Goal: Task Accomplishment & Management: Use online tool/utility

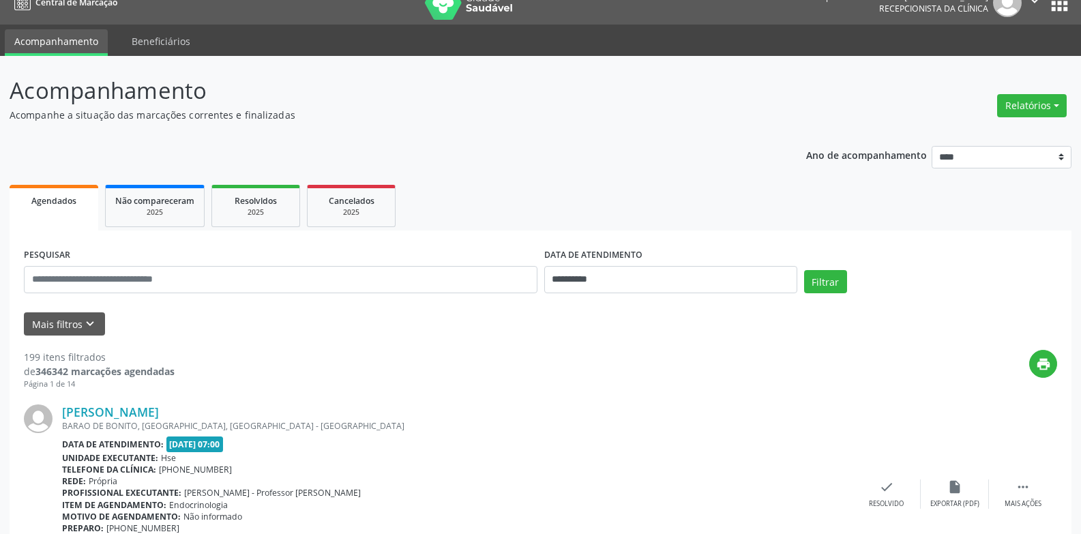
scroll to position [86, 0]
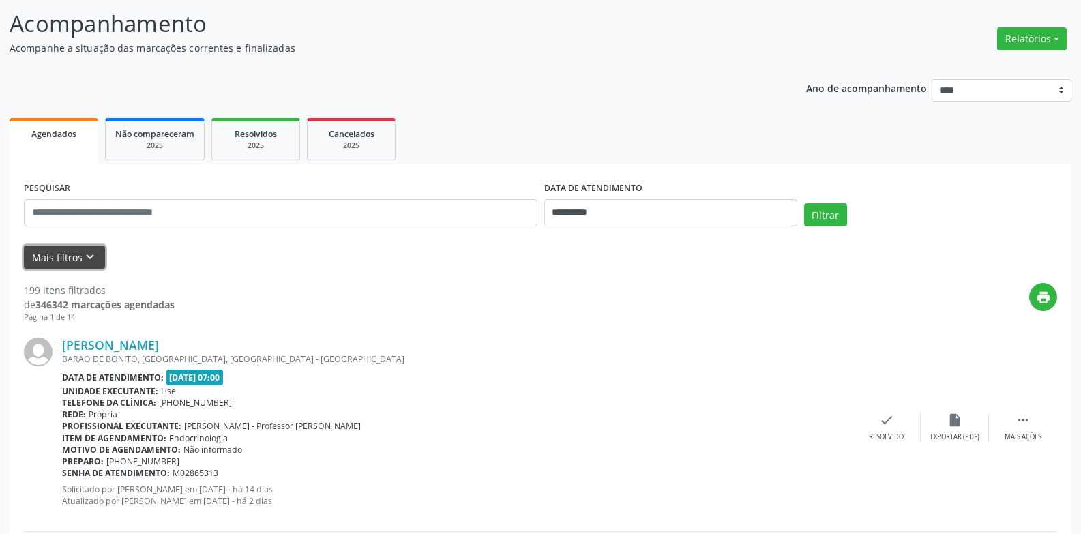
click at [59, 263] on button "Mais filtros keyboard_arrow_down" at bounding box center [64, 258] width 81 height 24
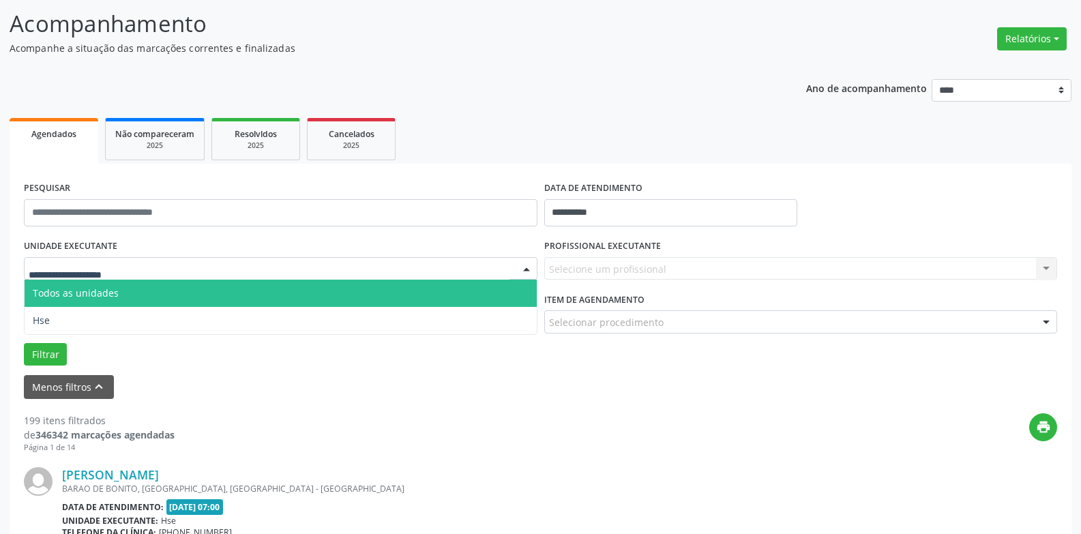
click at [235, 275] on div at bounding box center [281, 268] width 514 height 23
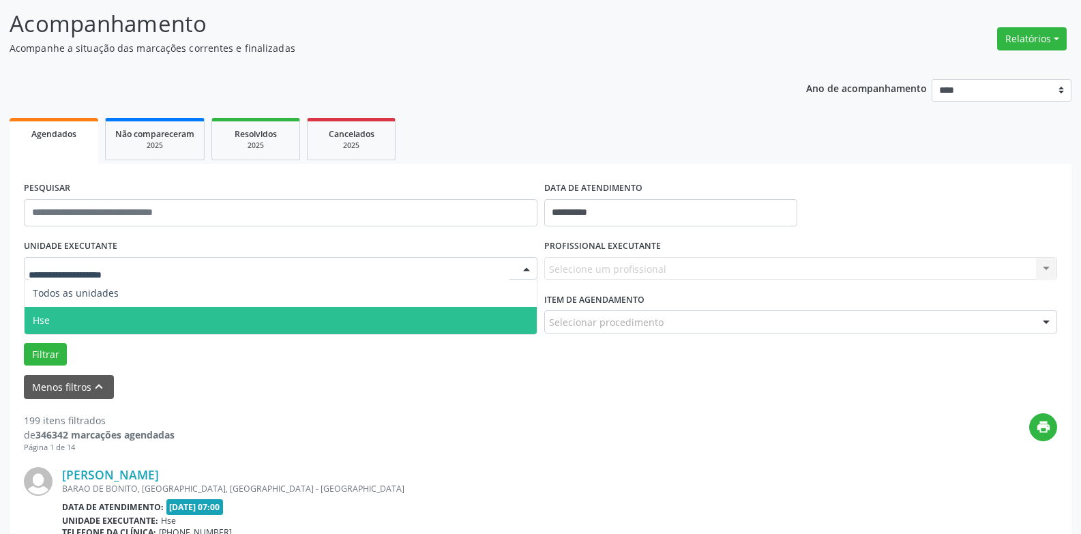
click at [220, 316] on span "Hse" at bounding box center [281, 320] width 512 height 27
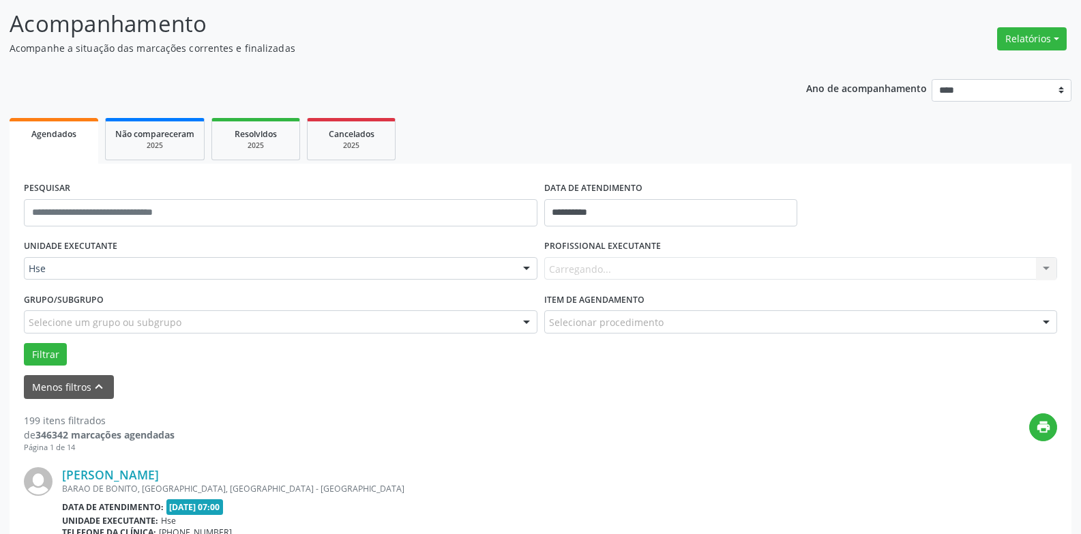
click at [621, 269] on div "Carregando... Nenhum resultado encontrado para: " " Não há nenhuma opção para s…" at bounding box center [801, 268] width 514 height 23
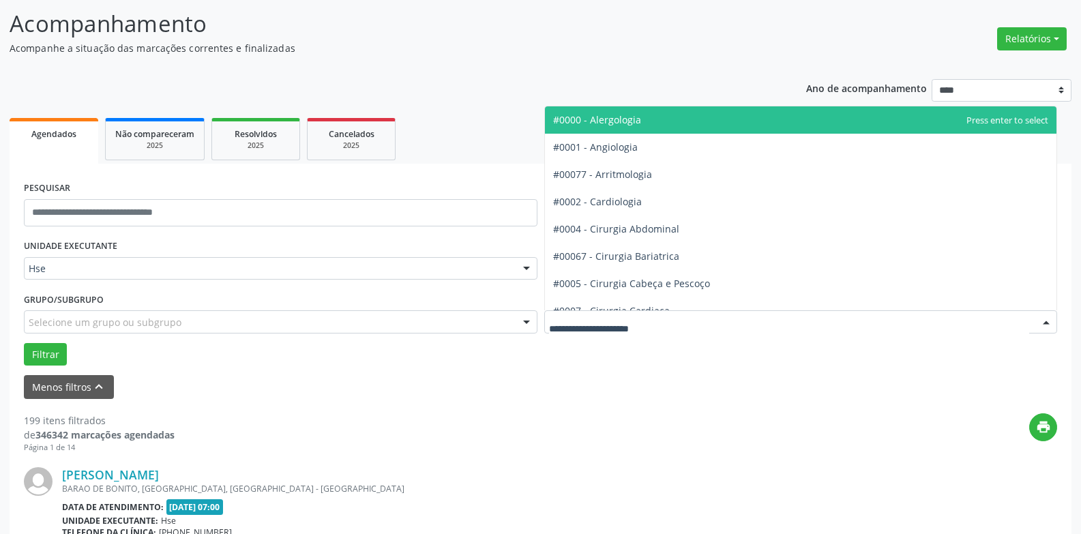
click at [778, 330] on div at bounding box center [801, 321] width 514 height 23
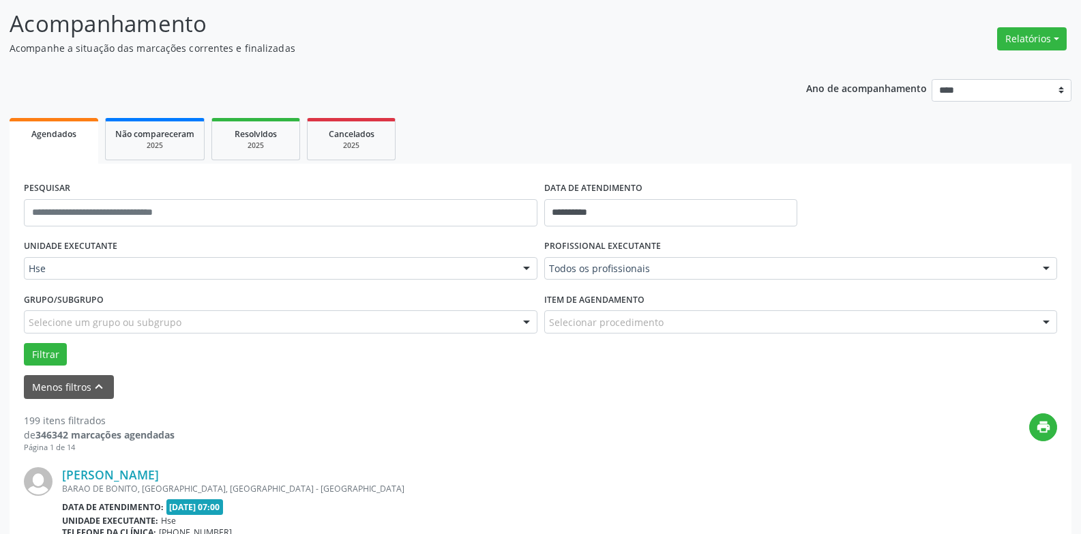
click at [691, 359] on div "Filtrar" at bounding box center [540, 354] width 1040 height 23
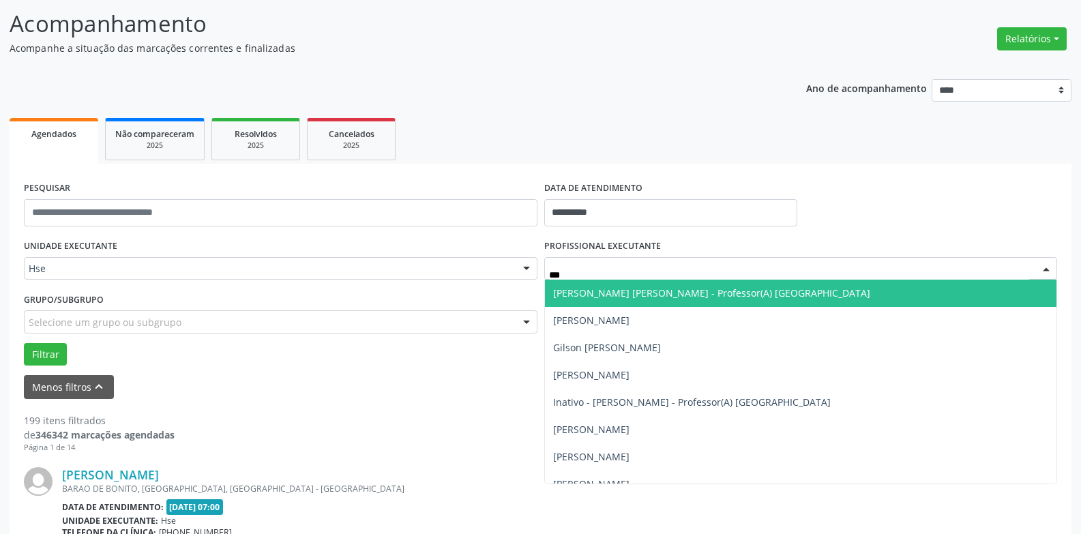
type input "****"
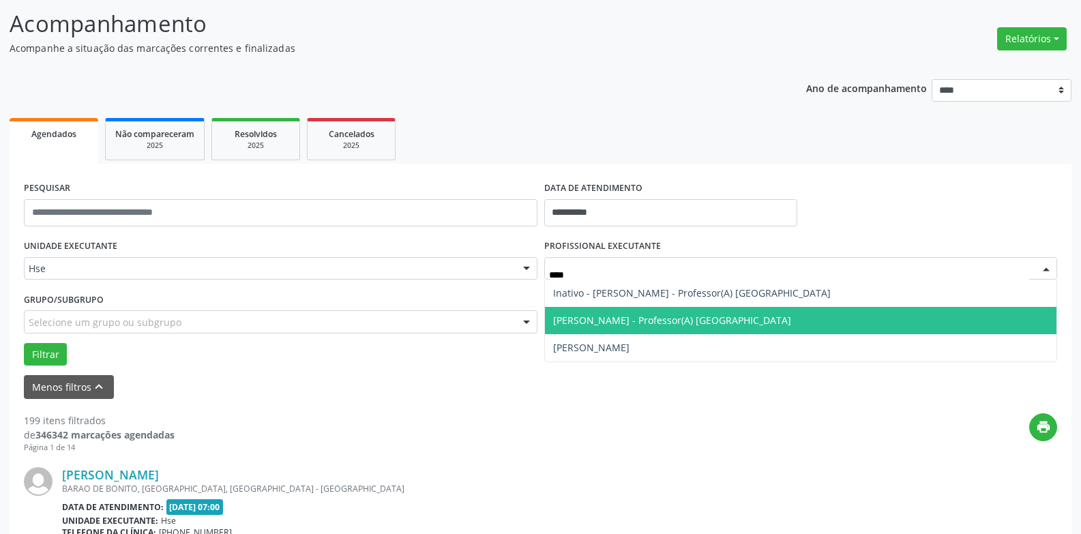
click at [688, 313] on span "[PERSON_NAME] - Professor(A) [GEOGRAPHIC_DATA]" at bounding box center [801, 320] width 512 height 27
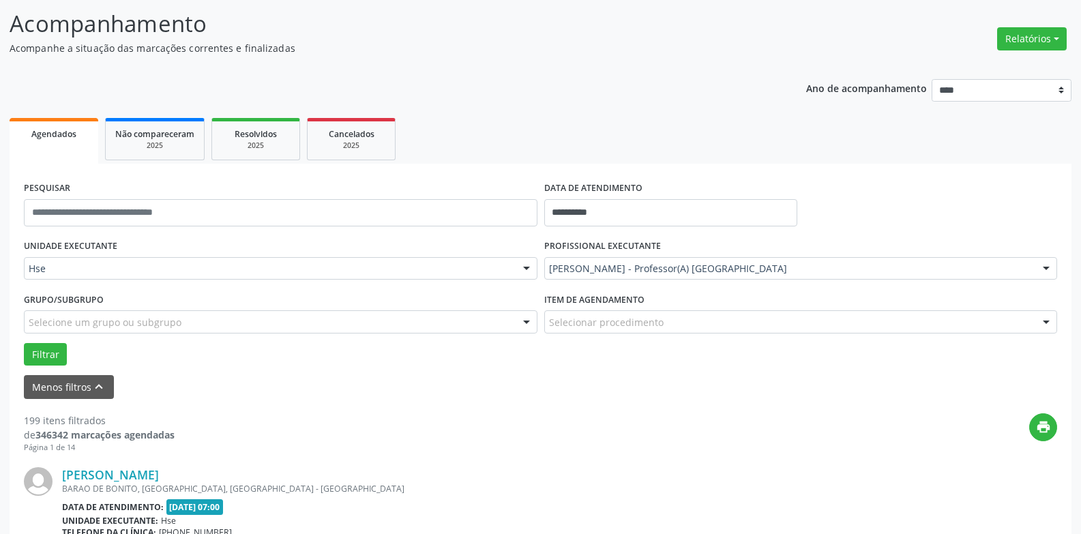
click at [688, 320] on div "Selecionar procedimento" at bounding box center [801, 321] width 514 height 23
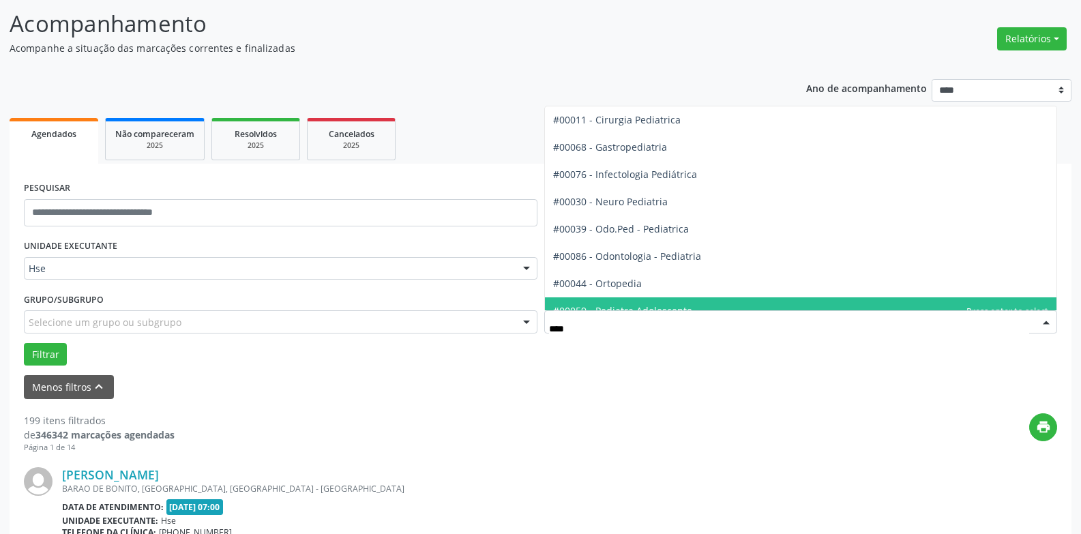
type input "*****"
click at [683, 303] on span "#00047 - Pediatria" at bounding box center [801, 310] width 512 height 27
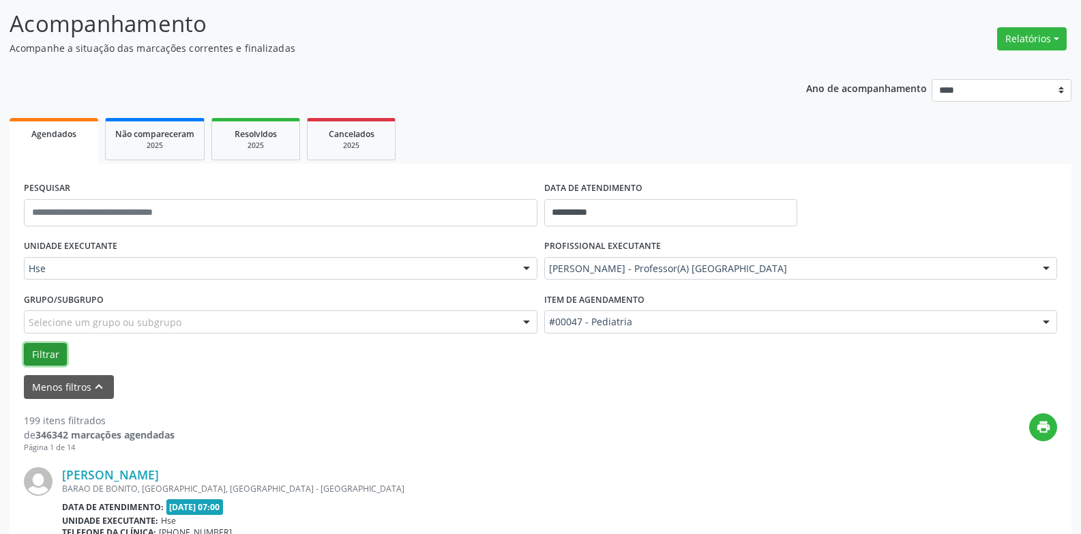
click at [59, 355] on button "Filtrar" at bounding box center [45, 354] width 43 height 23
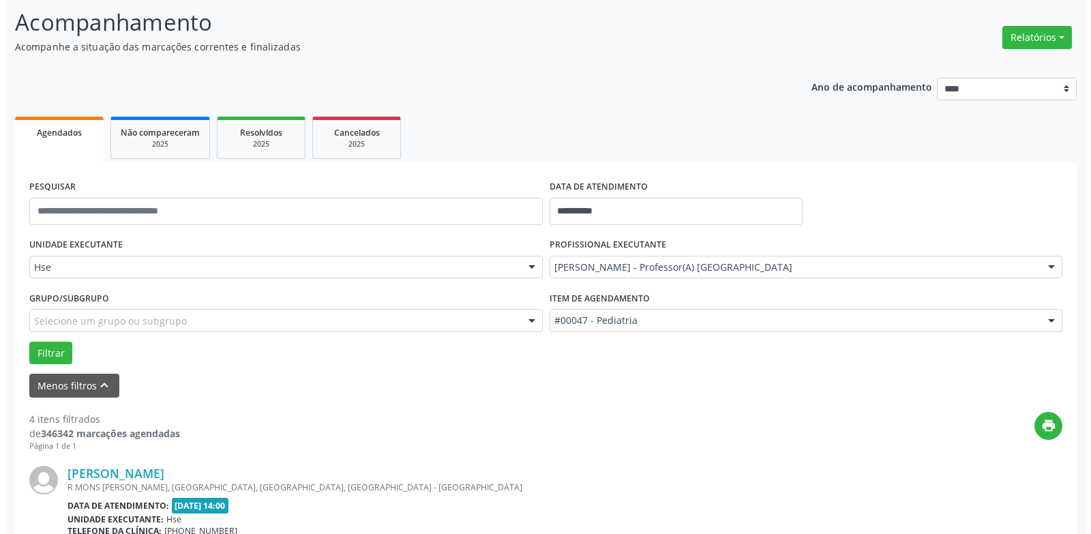
scroll to position [503, 0]
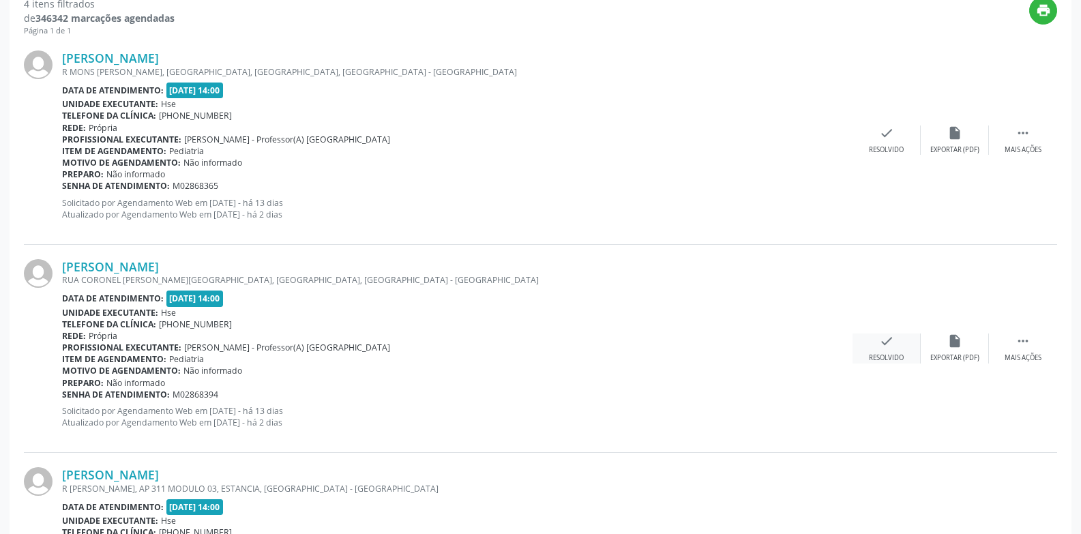
click at [870, 339] on div "check Resolvido" at bounding box center [887, 348] width 68 height 29
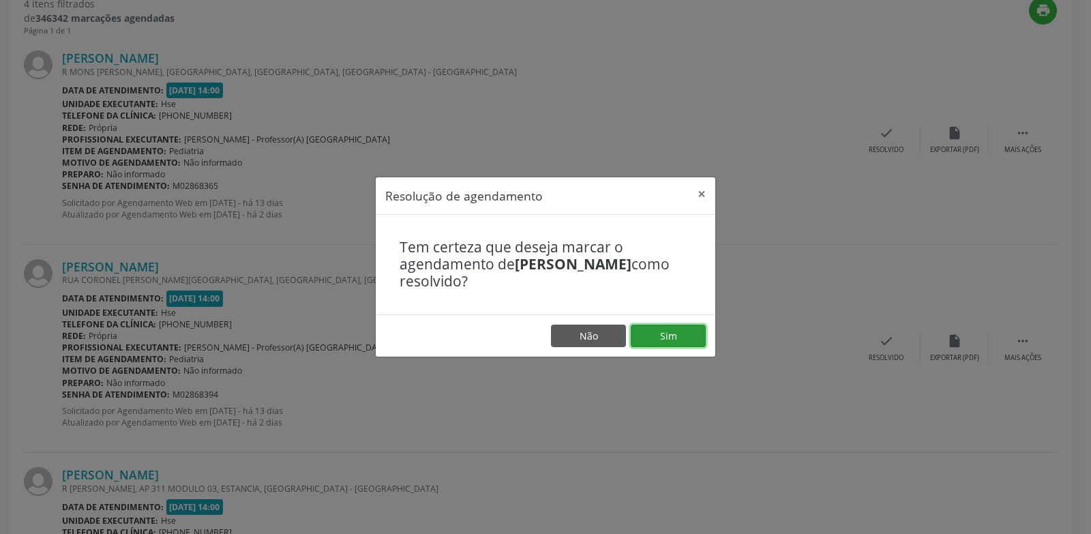
click at [668, 333] on button "Sim" at bounding box center [668, 336] width 75 height 23
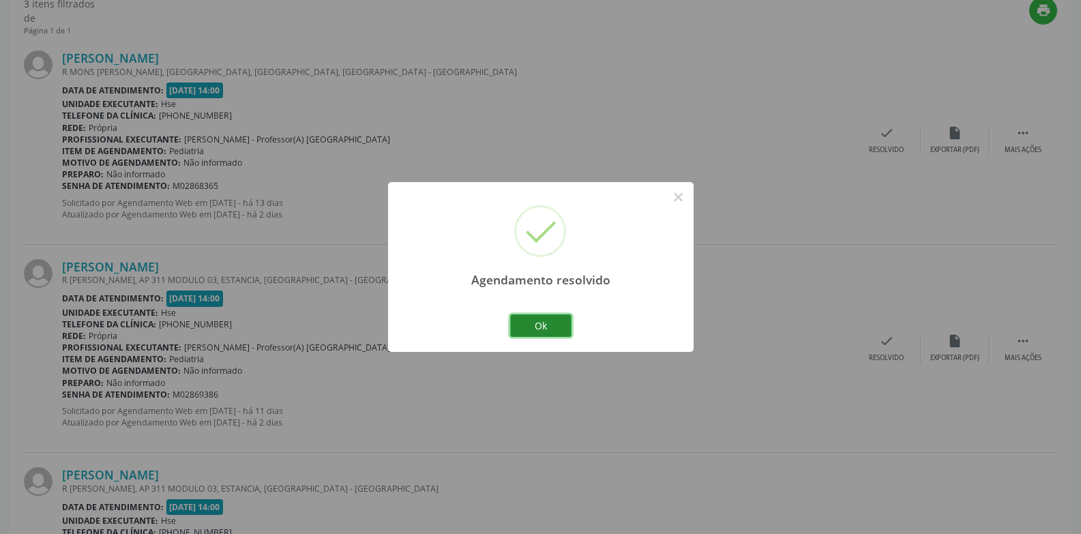
click at [542, 325] on button "Ok" at bounding box center [540, 325] width 61 height 23
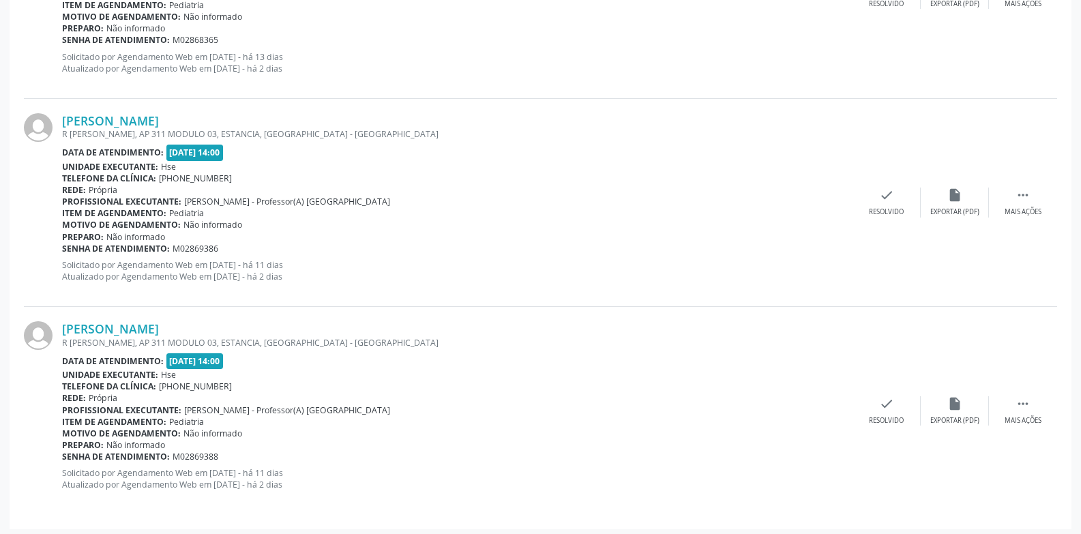
scroll to position [653, 0]
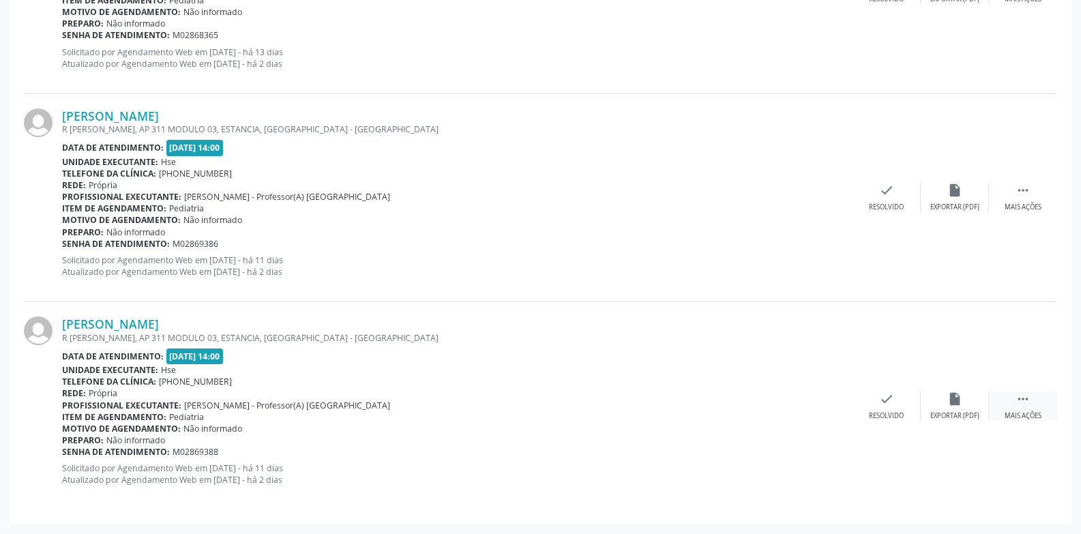
click at [1043, 394] on div " Mais ações" at bounding box center [1023, 406] width 68 height 29
click at [955, 394] on icon "alarm_off" at bounding box center [954, 399] width 15 height 15
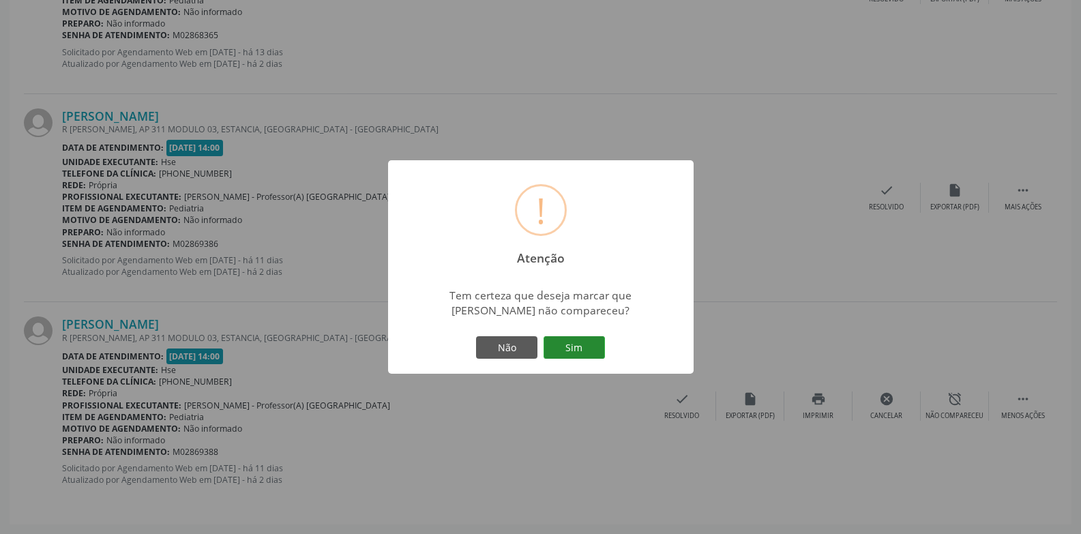
click at [564, 353] on button "Sim" at bounding box center [574, 347] width 61 height 23
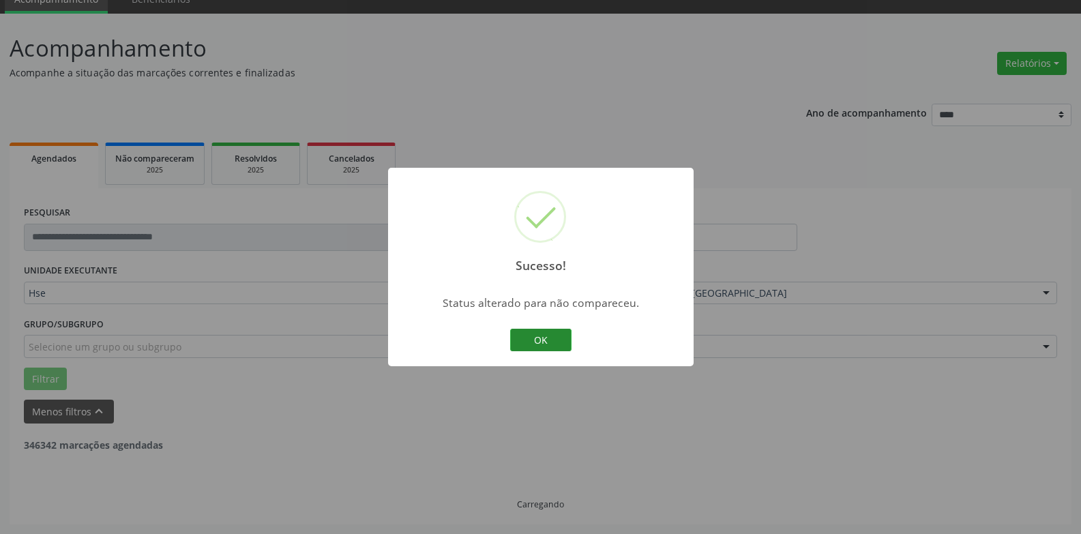
scroll to position [445, 0]
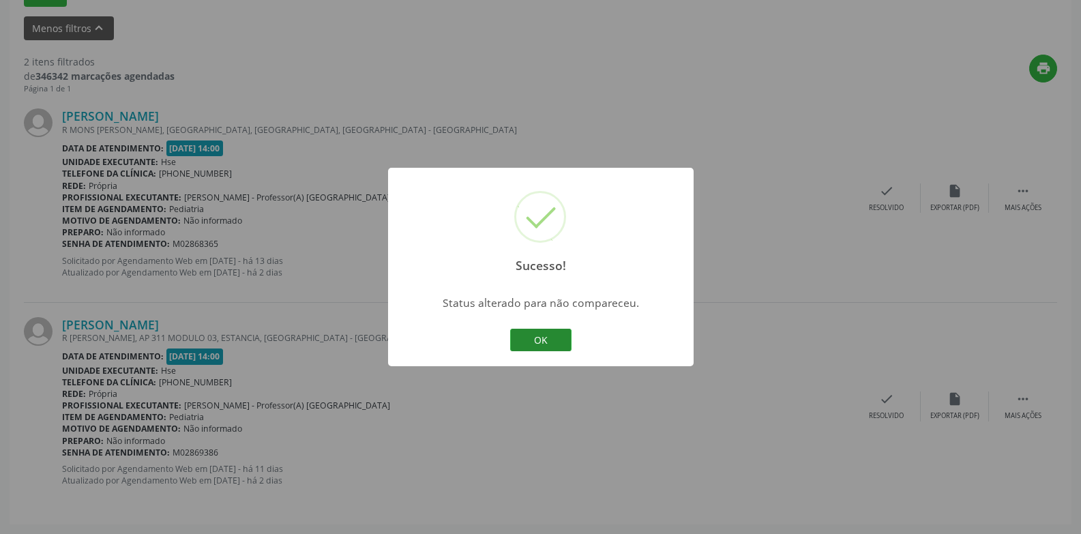
click at [524, 347] on button "OK" at bounding box center [540, 340] width 61 height 23
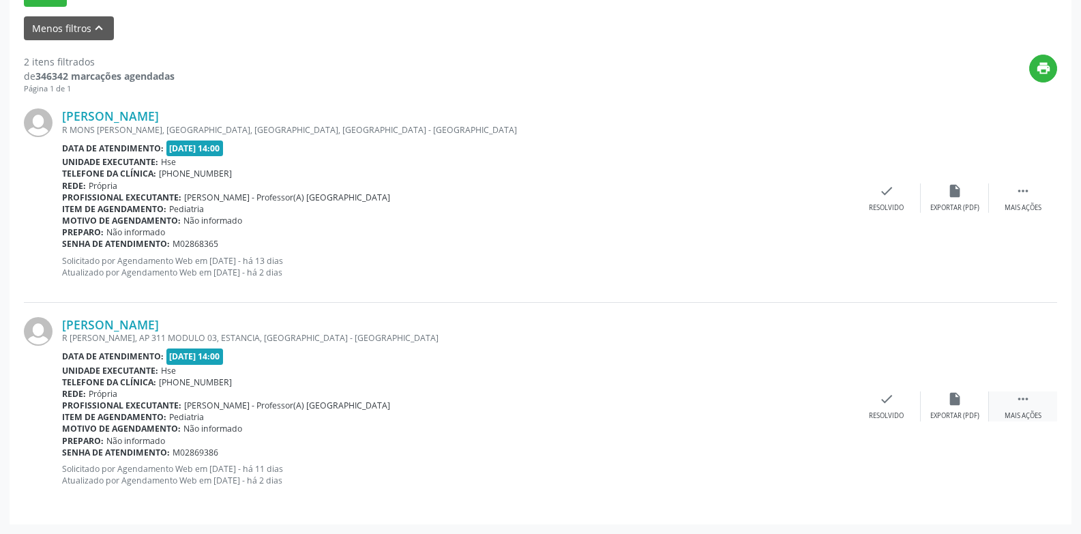
click at [1035, 405] on div " Mais ações" at bounding box center [1023, 406] width 68 height 29
click at [976, 406] on div "alarm_off Não compareceu" at bounding box center [955, 406] width 68 height 29
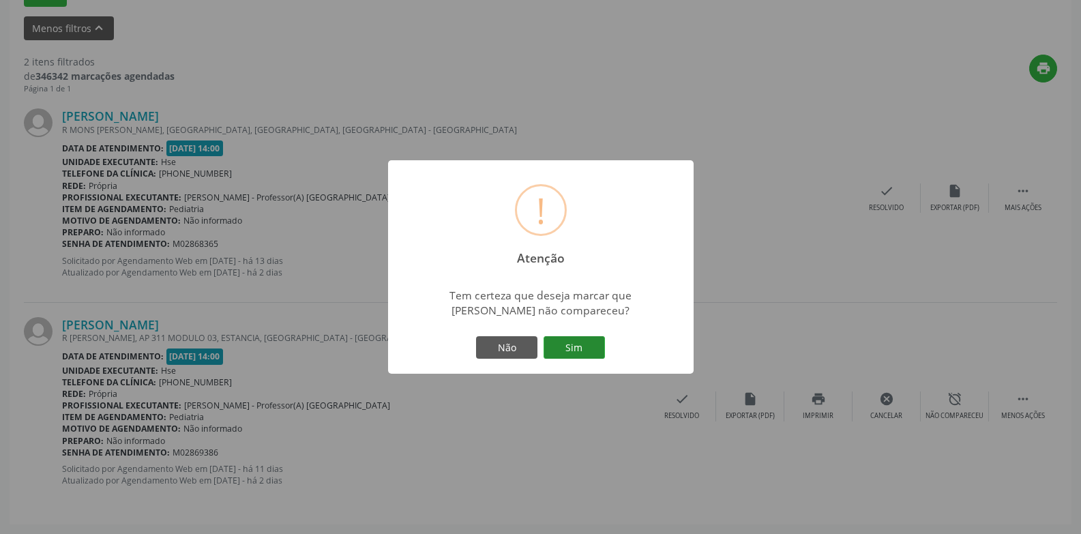
click at [581, 355] on button "Sim" at bounding box center [574, 347] width 61 height 23
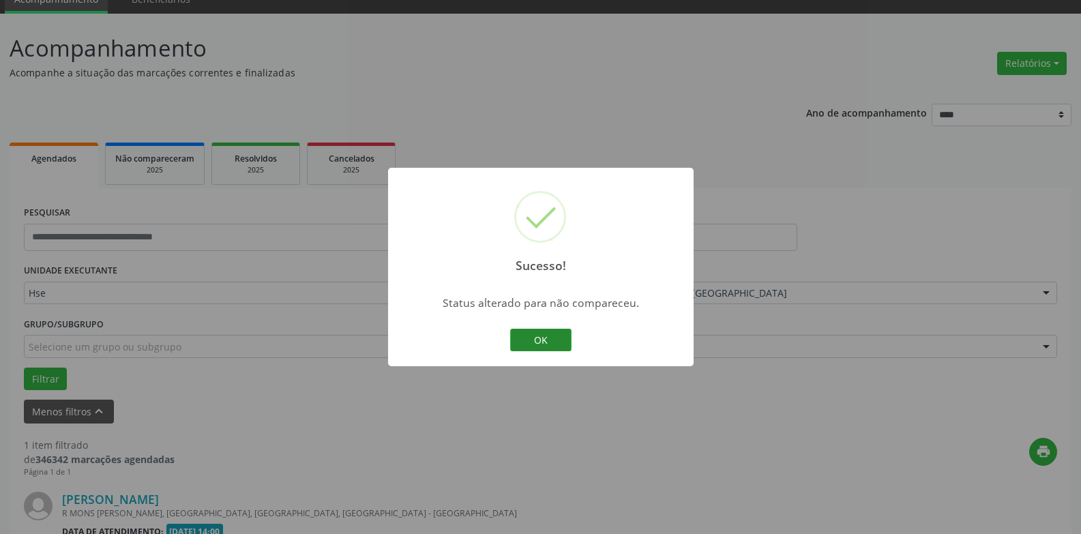
scroll to position [237, 0]
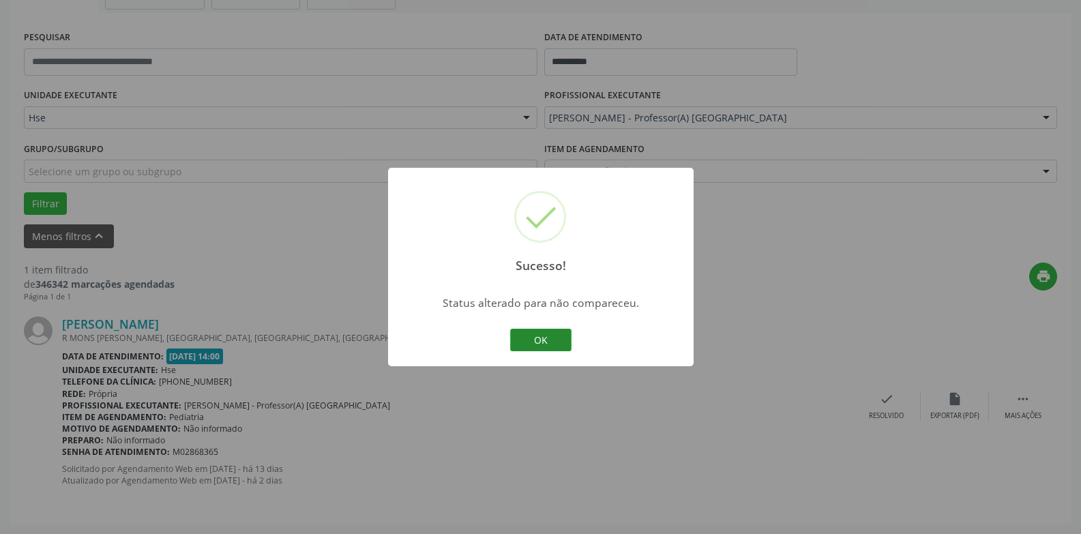
click at [553, 336] on button "OK" at bounding box center [540, 340] width 61 height 23
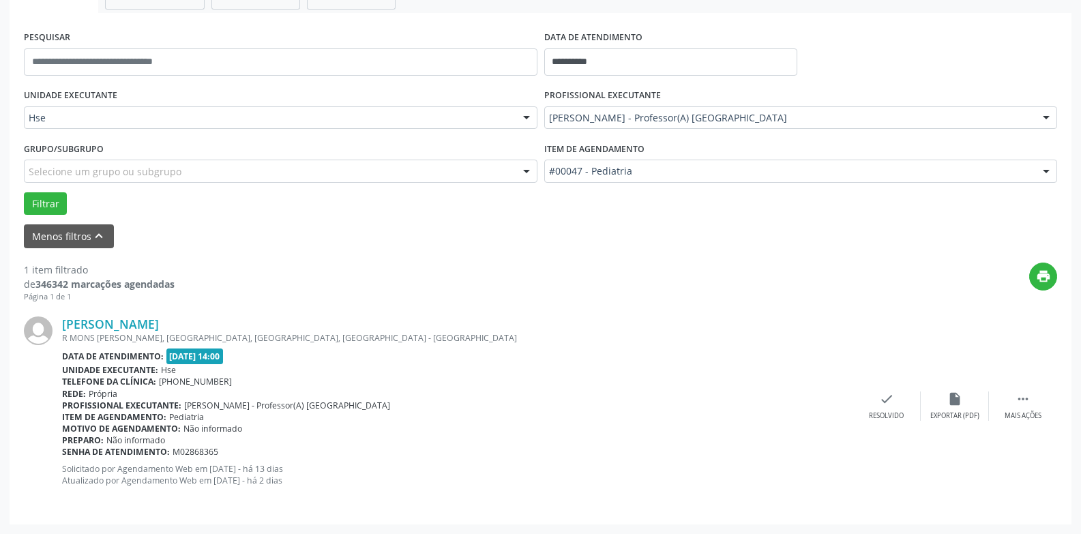
click at [1033, 389] on div "Henry Luan D Asilva Santos R MONS JOAO OLIMPIO DOS SANTOS, VILA DO SESI, IBURA,…" at bounding box center [540, 405] width 1033 height 207
click at [1015, 388] on div "Henry Luan D Asilva Santos R MONS JOAO OLIMPIO DOS SANTOS, VILA DO SESI, IBURA,…" at bounding box center [540, 405] width 1033 height 207
click at [1020, 401] on icon "" at bounding box center [1023, 399] width 15 height 15
click at [947, 392] on icon "alarm_off" at bounding box center [954, 399] width 15 height 15
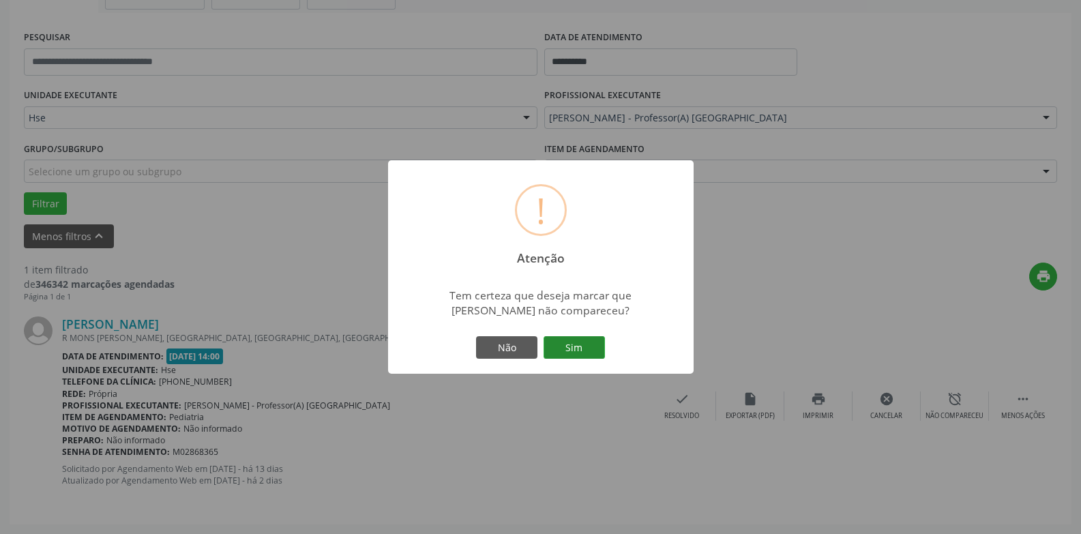
click at [594, 355] on button "Sim" at bounding box center [574, 347] width 61 height 23
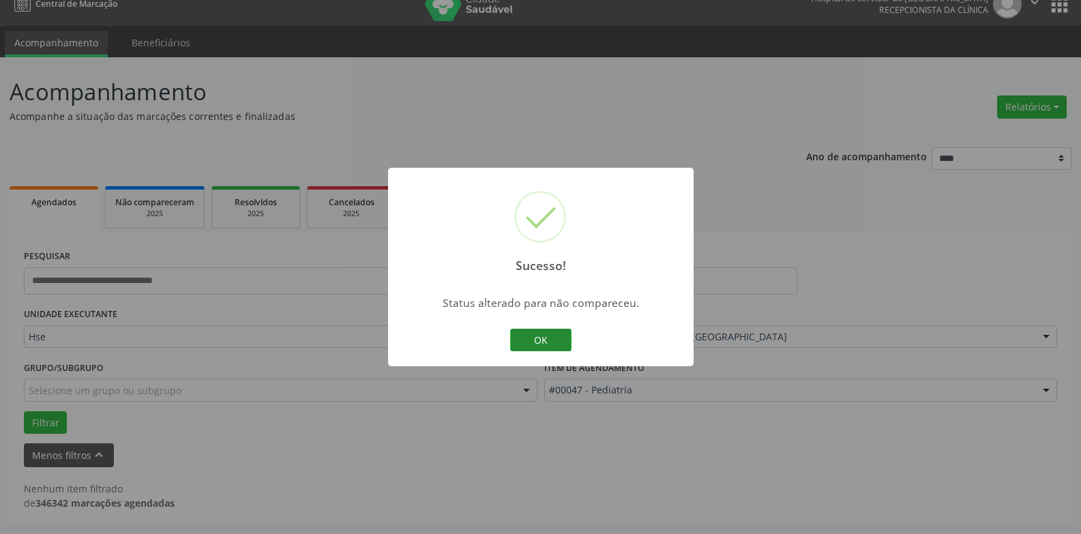
scroll to position [18, 0]
click at [533, 342] on button "OK" at bounding box center [540, 340] width 61 height 23
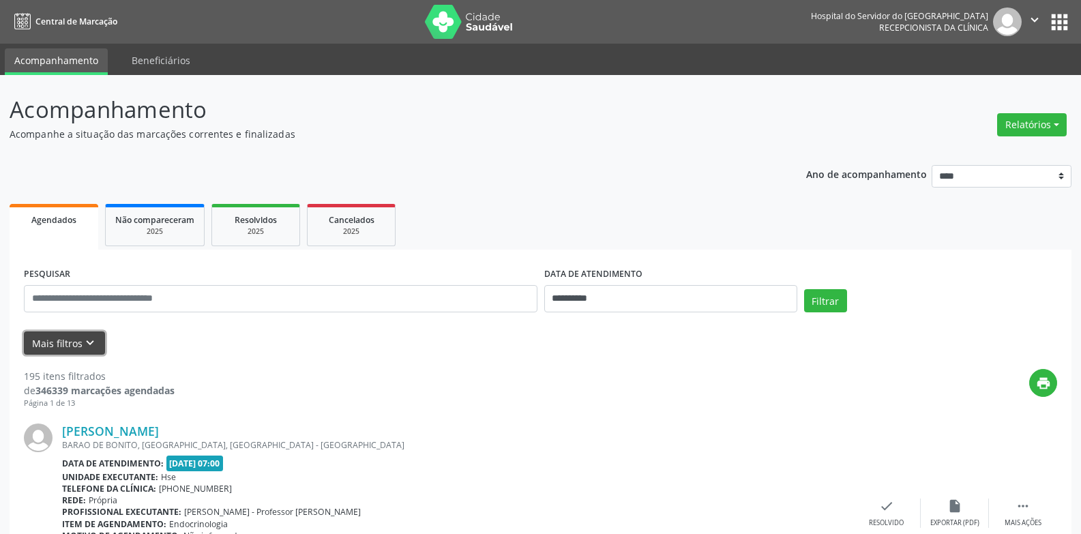
click at [92, 342] on icon "keyboard_arrow_down" at bounding box center [90, 343] width 15 height 15
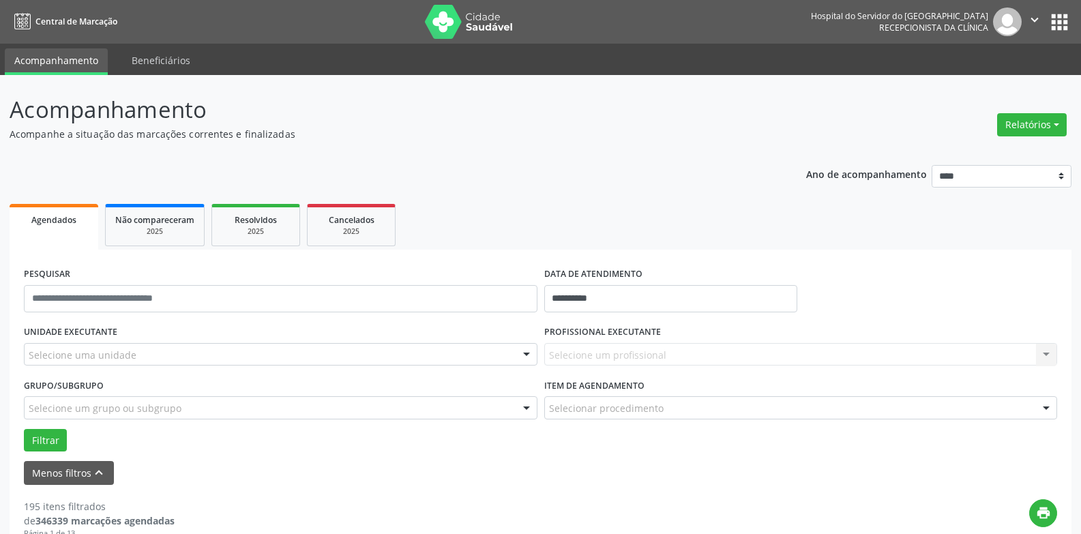
drag, startPoint x: 318, startPoint y: 357, endPoint x: 311, endPoint y: 374, distance: 17.7
click at [318, 358] on div "Selecione uma unidade" at bounding box center [281, 354] width 514 height 23
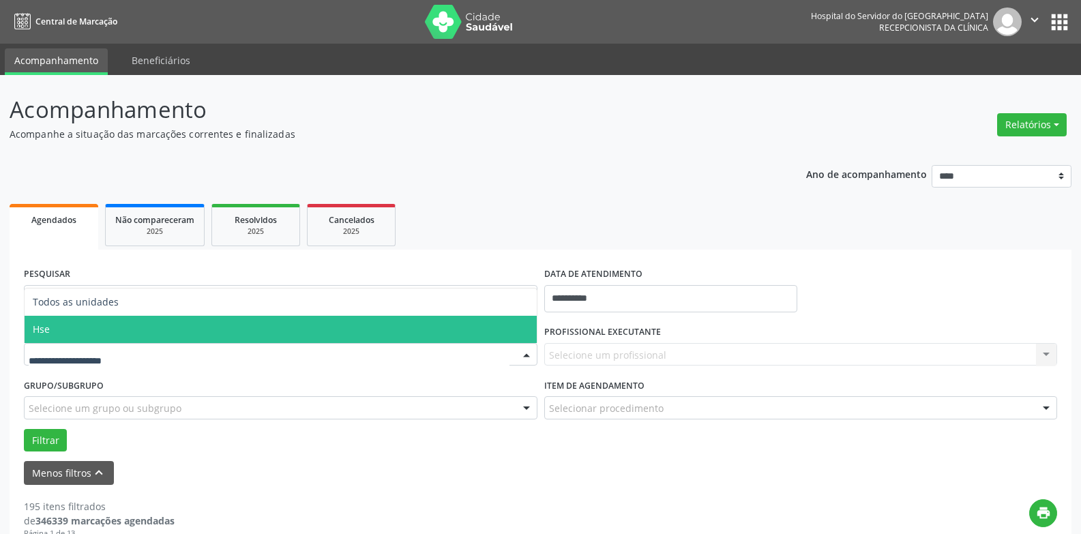
click at [293, 338] on span "Hse" at bounding box center [281, 329] width 512 height 27
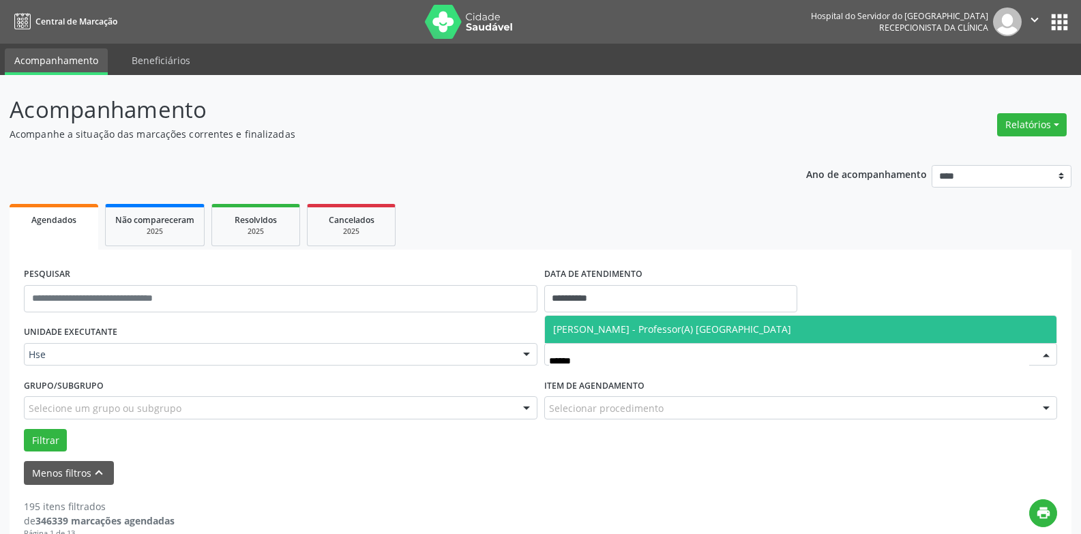
type input "*******"
click at [641, 329] on span "[PERSON_NAME] - Professor(A) [GEOGRAPHIC_DATA]" at bounding box center [672, 329] width 238 height 13
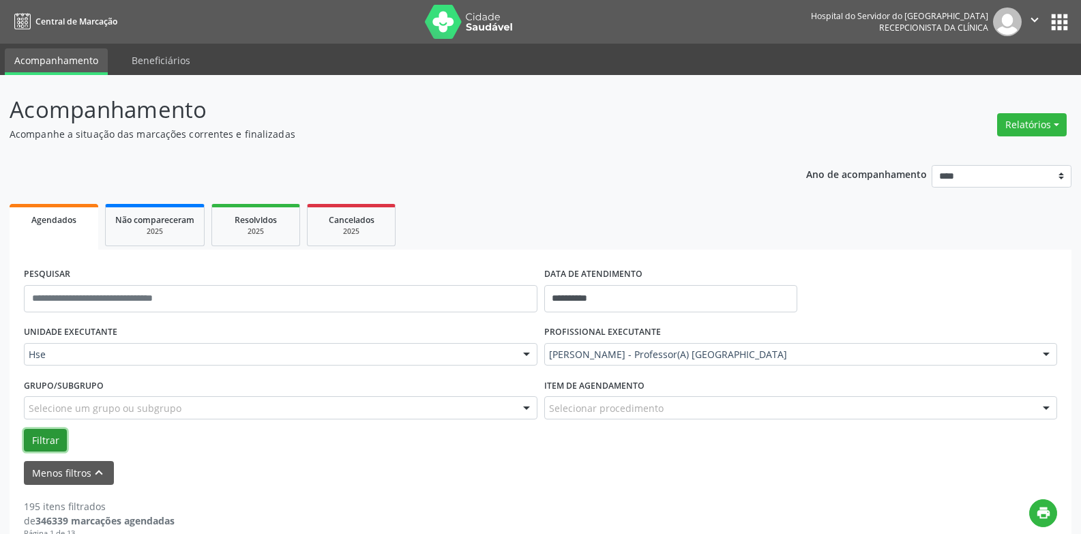
click at [30, 434] on button "Filtrar" at bounding box center [45, 440] width 43 height 23
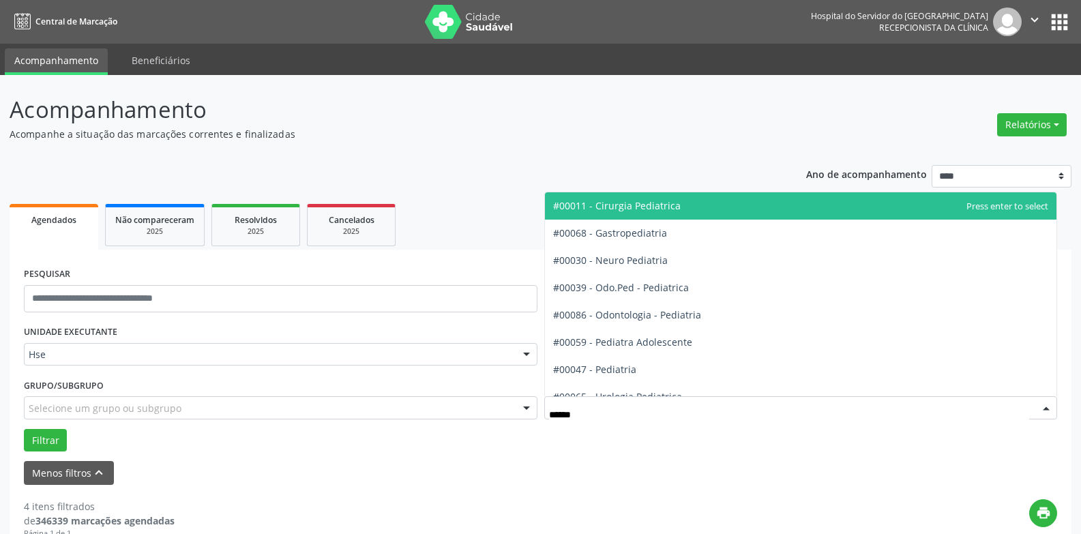
type input "*******"
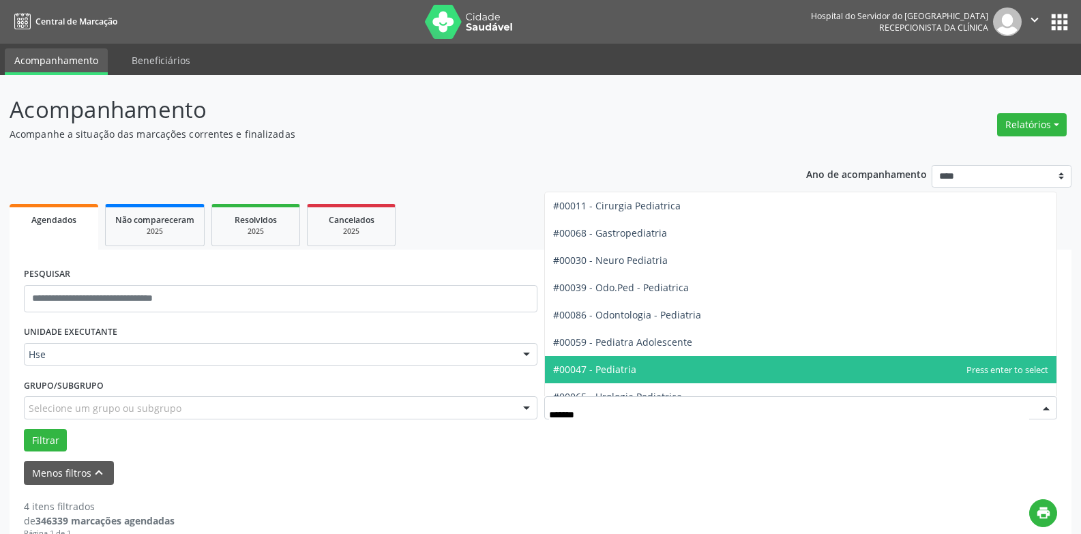
click at [597, 357] on span "#00047 - Pediatria" at bounding box center [801, 369] width 512 height 27
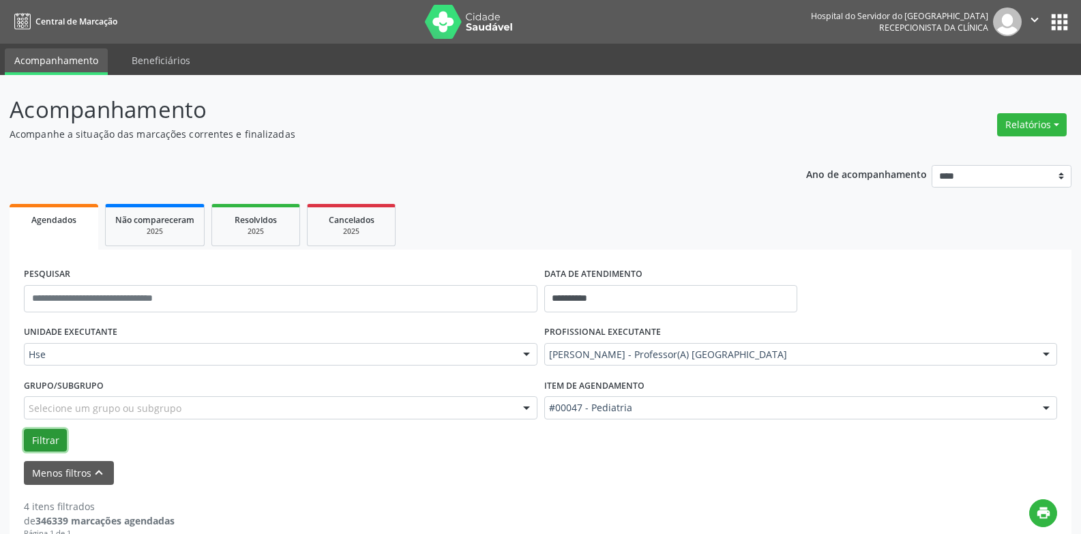
click at [40, 434] on button "Filtrar" at bounding box center [45, 440] width 43 height 23
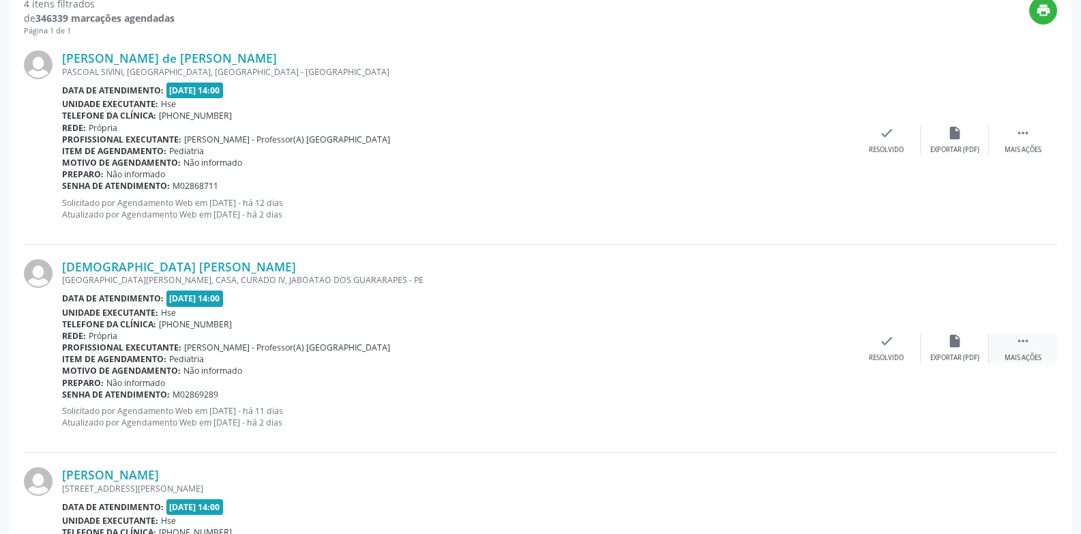
drag, startPoint x: 1028, startPoint y: 338, endPoint x: 992, endPoint y: 340, distance: 35.5
click at [1027, 338] on icon "" at bounding box center [1023, 341] width 15 height 15
click at [936, 349] on div "alarm_off Não compareceu" at bounding box center [955, 348] width 68 height 29
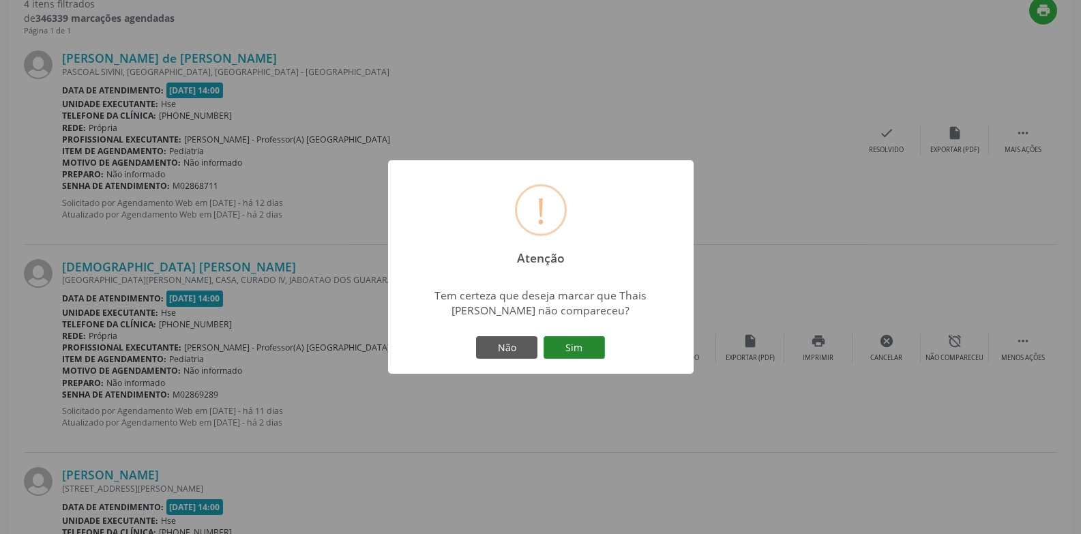
click at [596, 345] on button "Sim" at bounding box center [574, 347] width 61 height 23
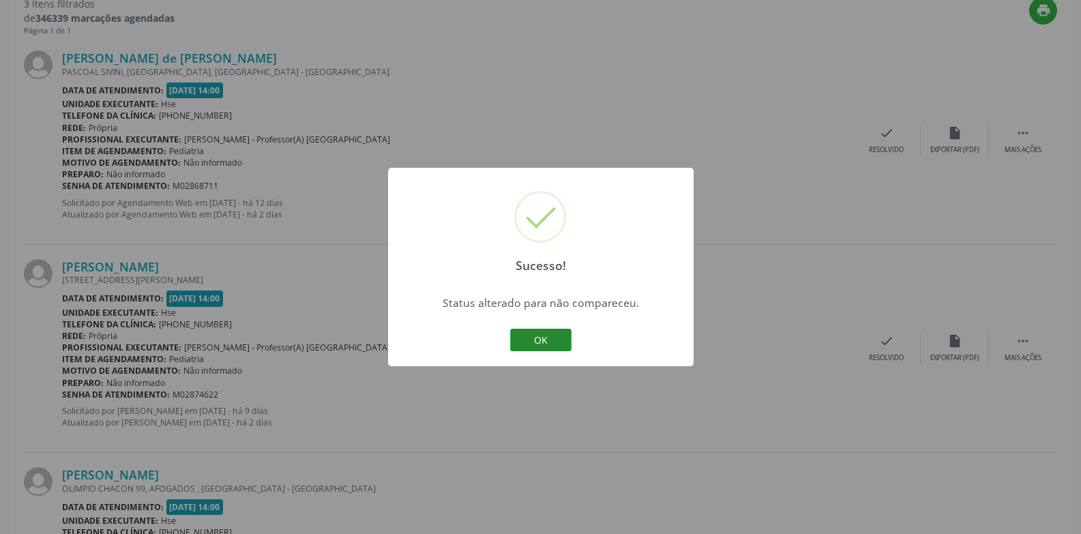
click at [535, 331] on button "OK" at bounding box center [540, 340] width 61 height 23
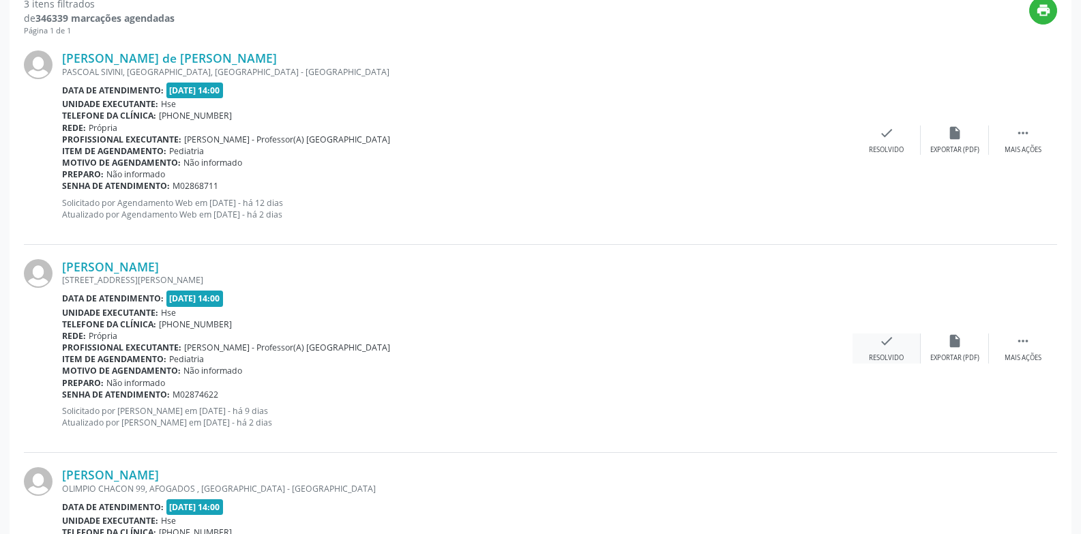
click at [854, 339] on div "check Resolvido" at bounding box center [887, 348] width 68 height 29
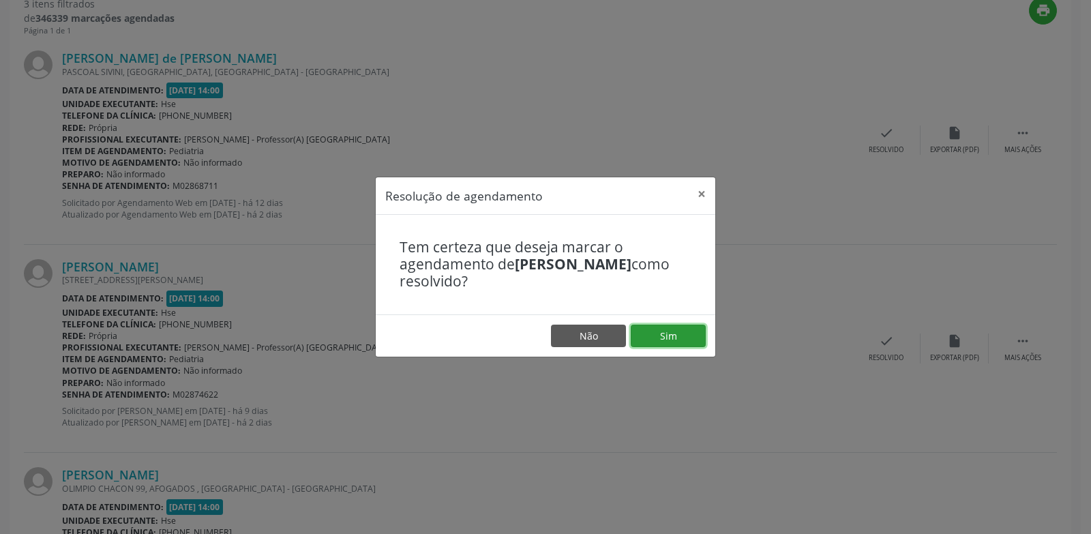
click at [664, 334] on button "Sim" at bounding box center [668, 336] width 75 height 23
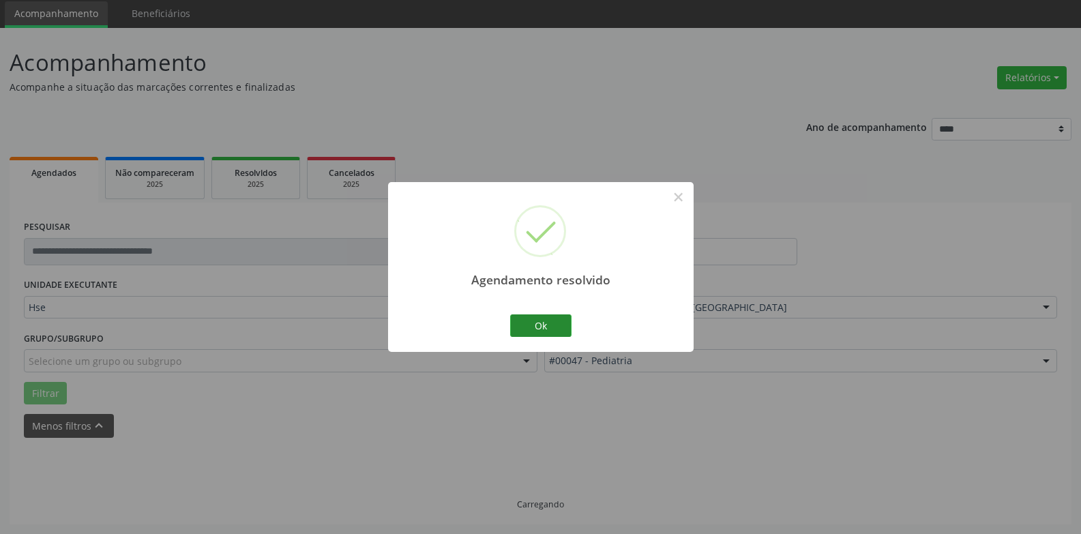
scroll to position [445, 0]
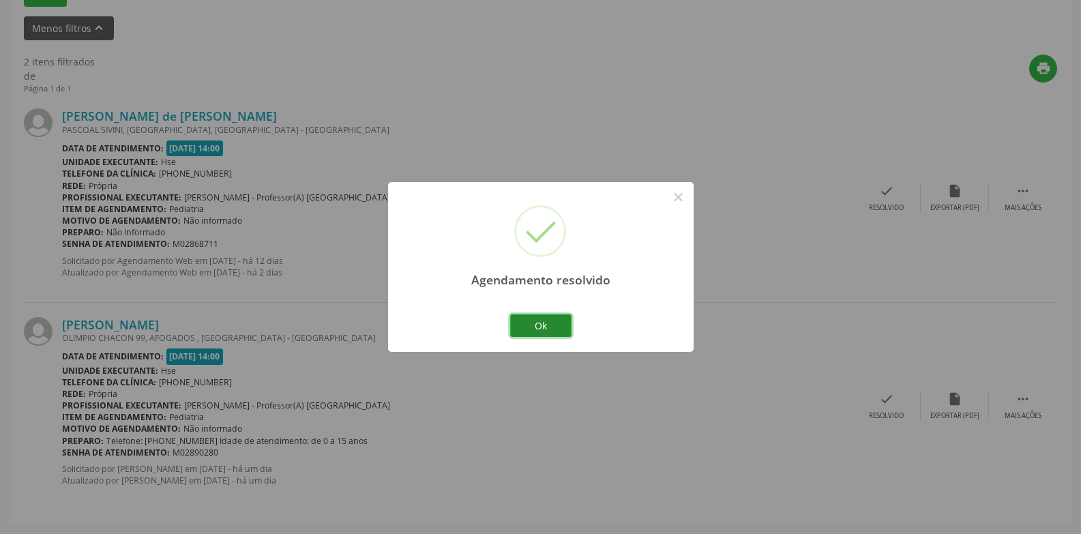
click at [544, 315] on button "Ok" at bounding box center [540, 325] width 61 height 23
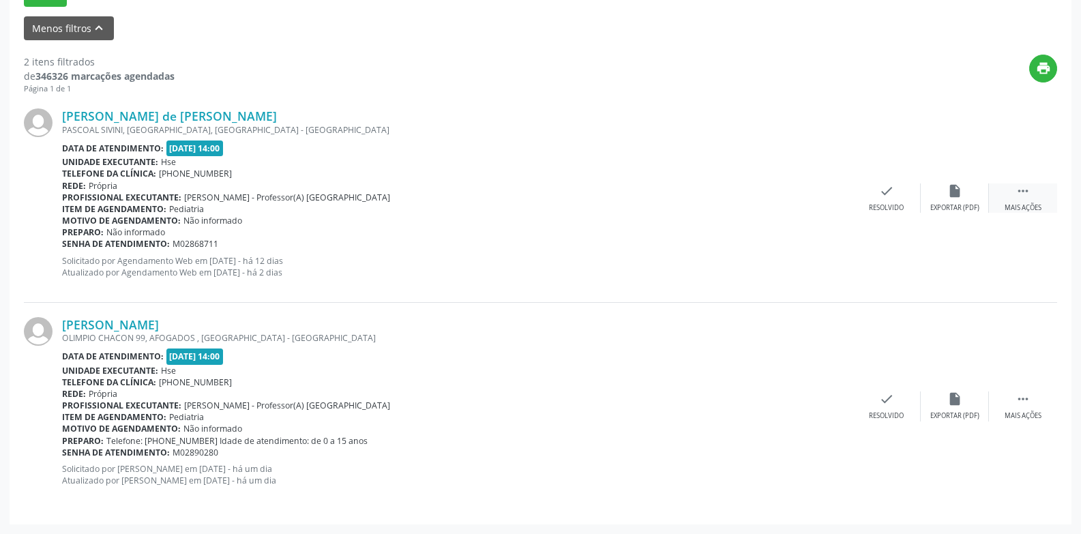
click at [1003, 194] on div " Mais ações" at bounding box center [1023, 197] width 68 height 29
click at [947, 196] on icon "alarm_off" at bounding box center [954, 190] width 15 height 15
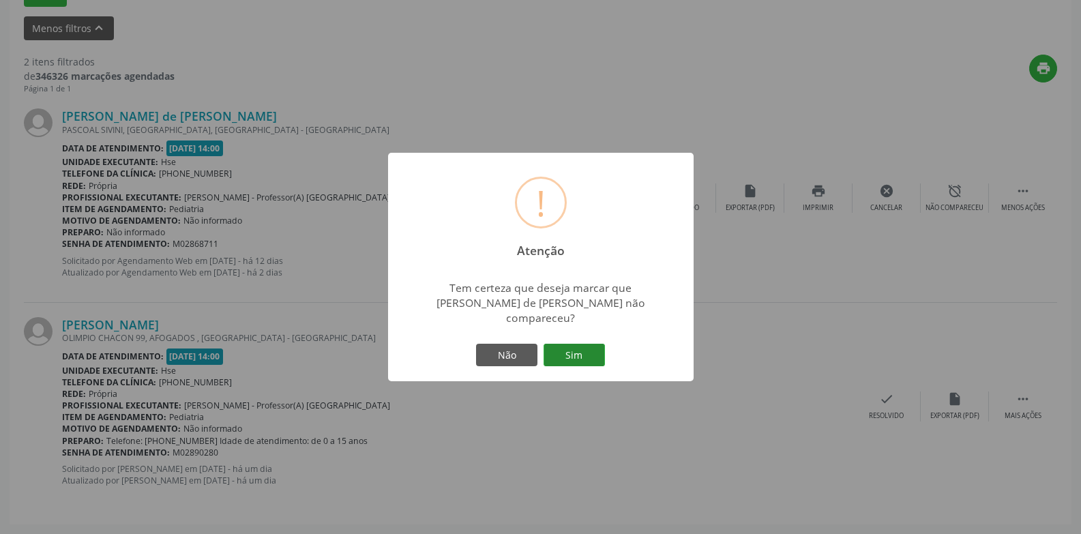
click at [595, 344] on button "Sim" at bounding box center [574, 355] width 61 height 23
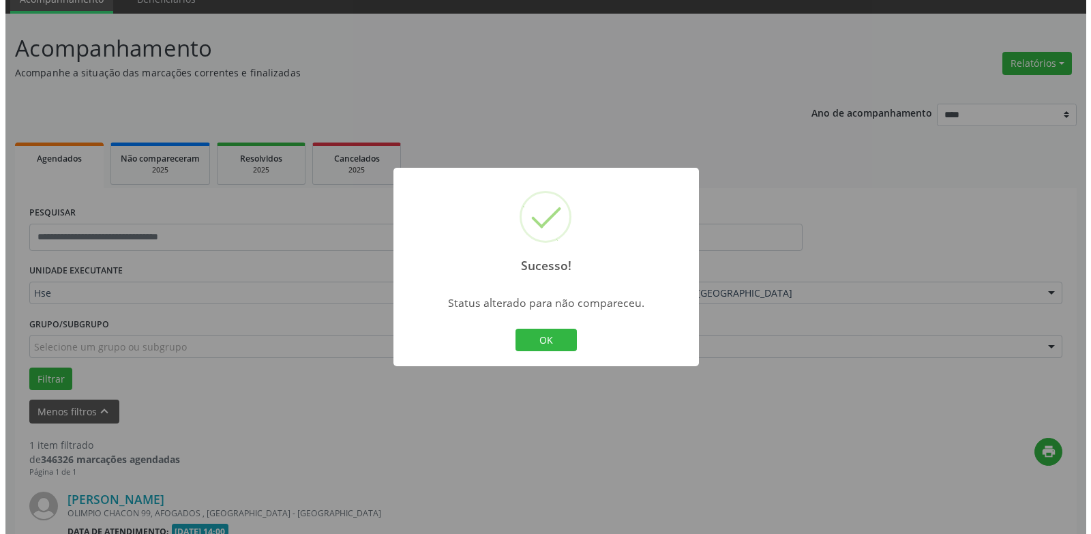
scroll to position [237, 0]
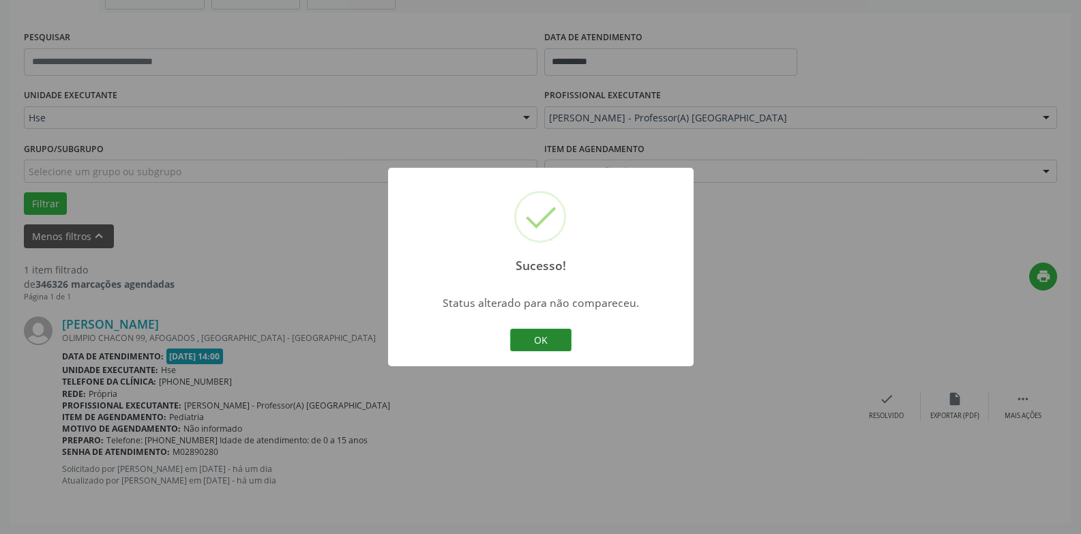
click at [535, 333] on button "OK" at bounding box center [540, 340] width 61 height 23
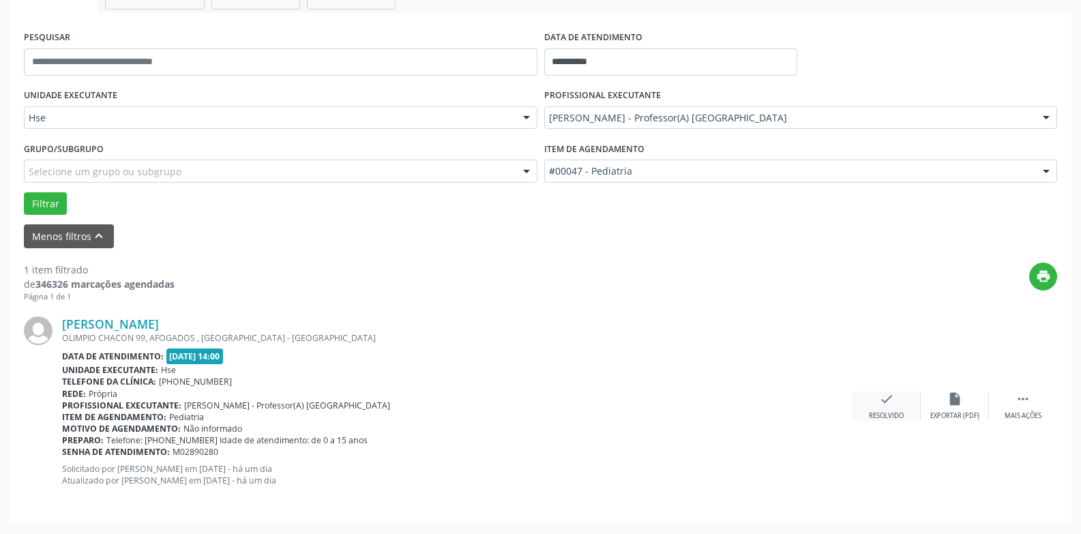
click at [876, 415] on div "Resolvido" at bounding box center [886, 416] width 35 height 10
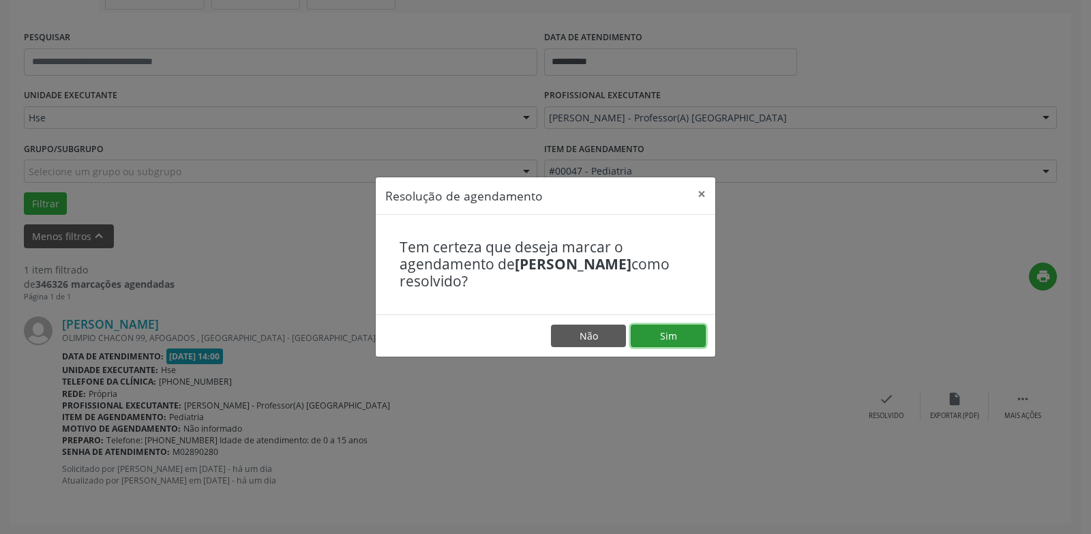
click at [682, 344] on button "Sim" at bounding box center [668, 336] width 75 height 23
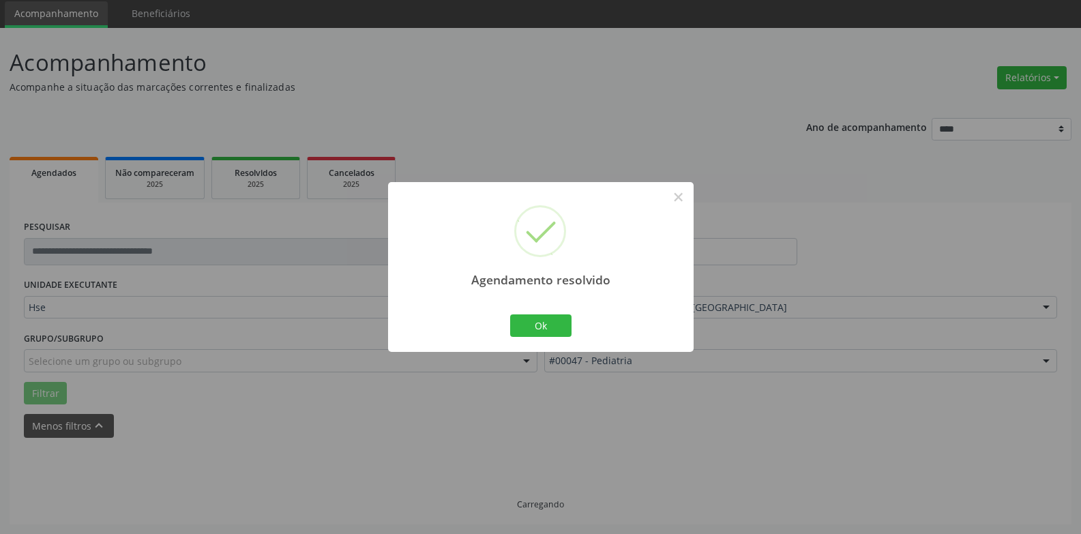
scroll to position [18, 0]
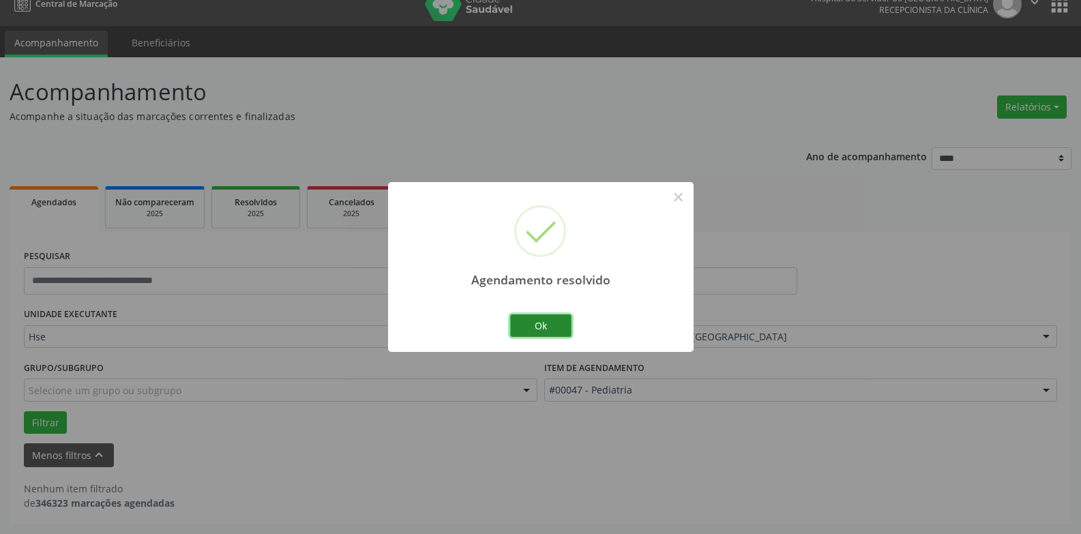
click at [535, 320] on button "Ok" at bounding box center [540, 325] width 61 height 23
